Goal: Task Accomplishment & Management: Manage account settings

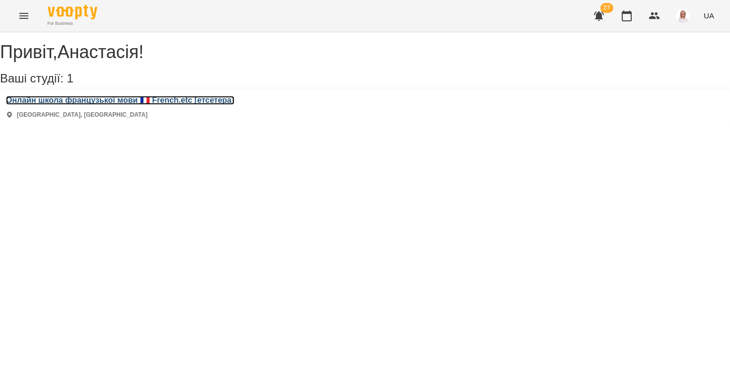
click at [54, 105] on h3 "Онлайн школа французької мови 🇫🇷 French.etc [етсетера]" at bounding box center [120, 100] width 228 height 9
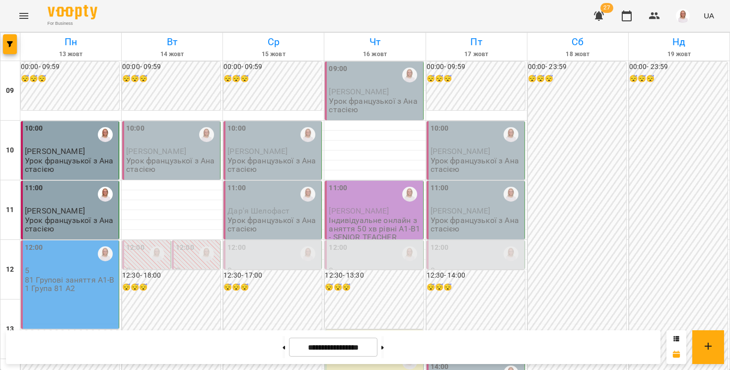
click at [607, 20] on button "button" at bounding box center [599, 16] width 24 height 24
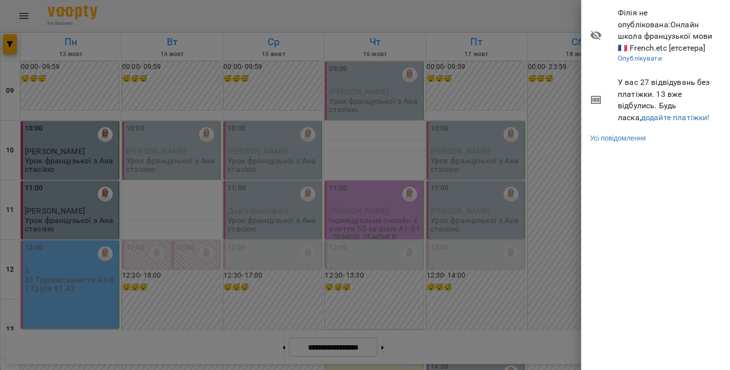
click at [476, 14] on div at bounding box center [365, 185] width 730 height 370
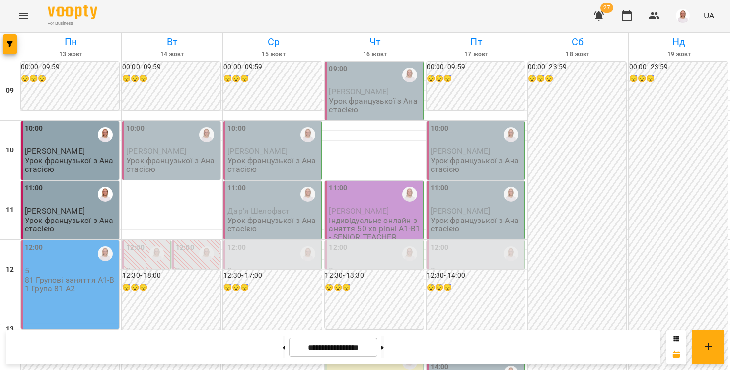
click at [49, 289] on p "81 Групові заняття A1-B1 Група 81 A2" at bounding box center [71, 283] width 92 height 17
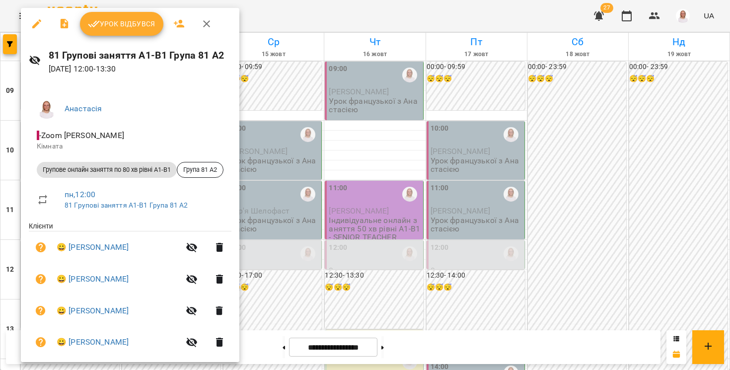
click at [114, 23] on span "Урок відбувся" at bounding box center [121, 24] width 67 height 12
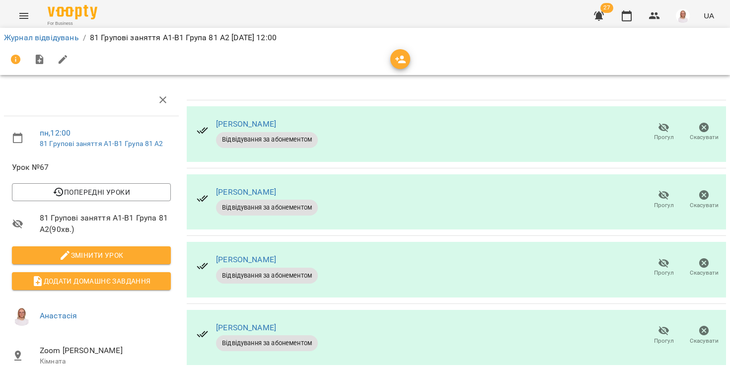
scroll to position [126, 0]
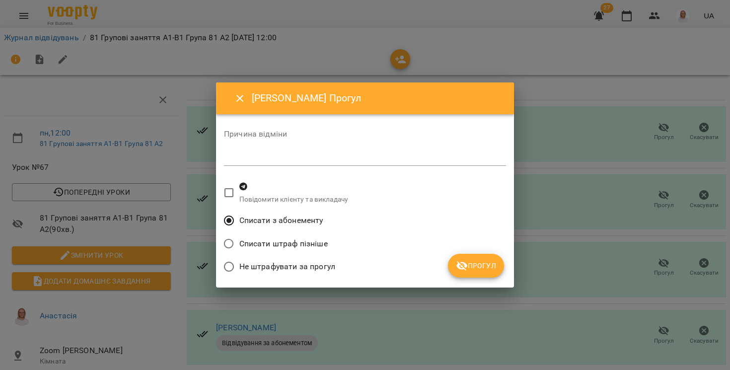
click at [470, 267] on span "Прогул" at bounding box center [476, 266] width 40 height 12
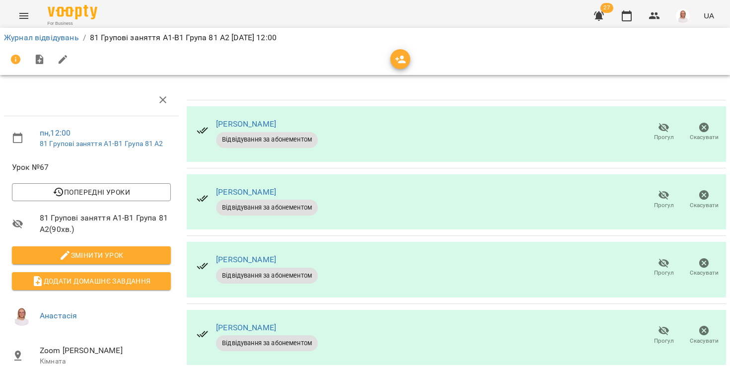
scroll to position [9, 0]
click at [67, 37] on link "Журнал відвідувань" at bounding box center [41, 37] width 75 height 9
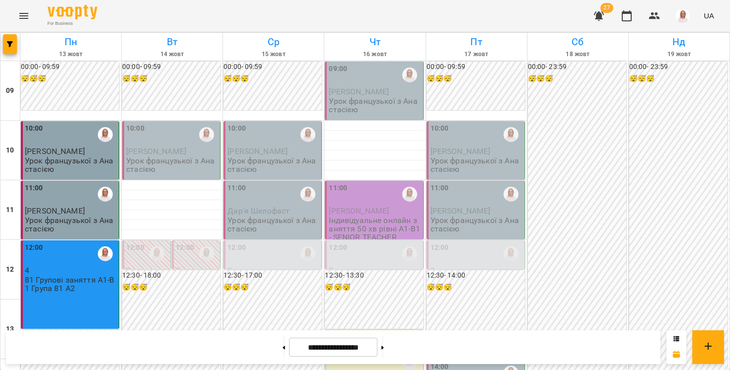
click at [80, 287] on p "81 Групові заняття A1-B1 Група 81 A2" at bounding box center [71, 283] width 92 height 17
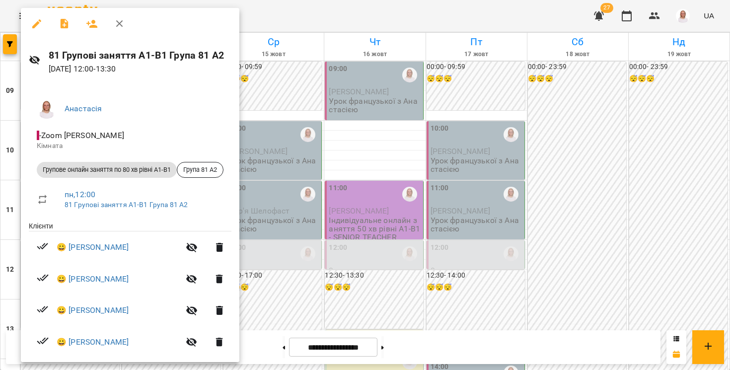
scroll to position [36, 0]
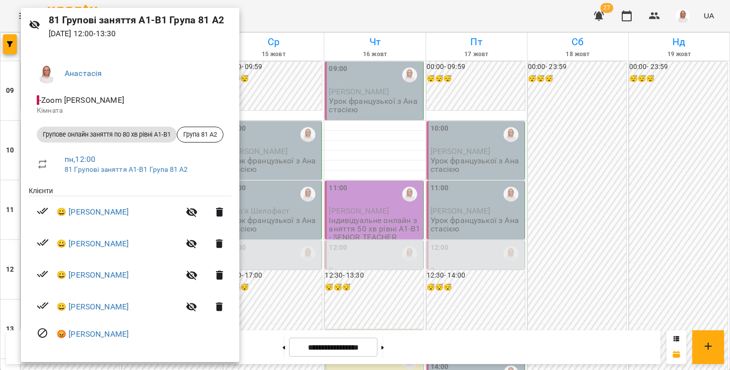
click at [18, 262] on div at bounding box center [365, 185] width 730 height 370
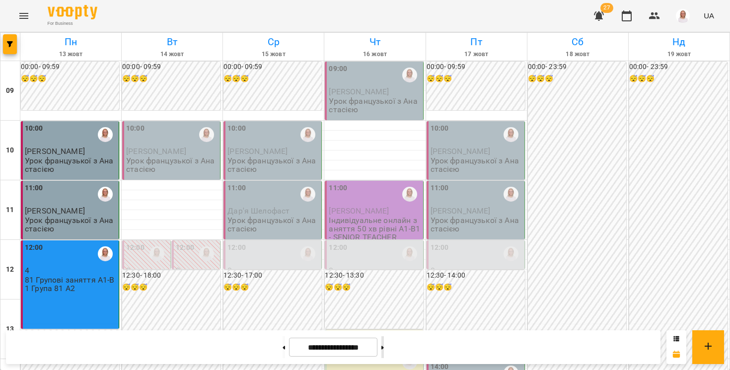
click at [384, 348] on button at bounding box center [382, 347] width 2 height 22
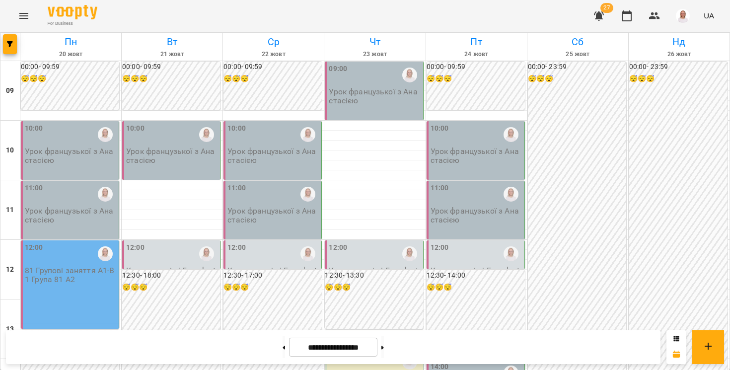
scroll to position [470, 0]
click at [384, 349] on button at bounding box center [382, 347] width 2 height 22
click at [282, 347] on button at bounding box center [283, 347] width 2 height 22
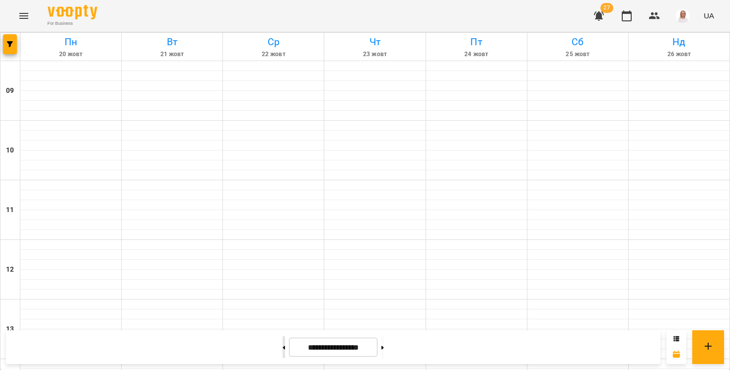
click at [282, 347] on button at bounding box center [283, 347] width 2 height 22
type input "**********"
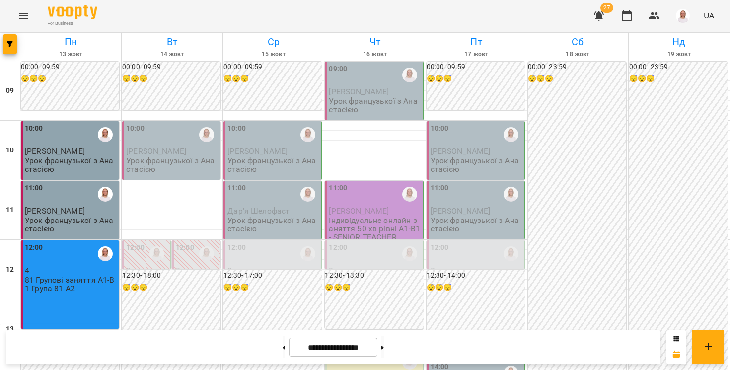
scroll to position [0, 0]
